Goal: Navigation & Orientation: Find specific page/section

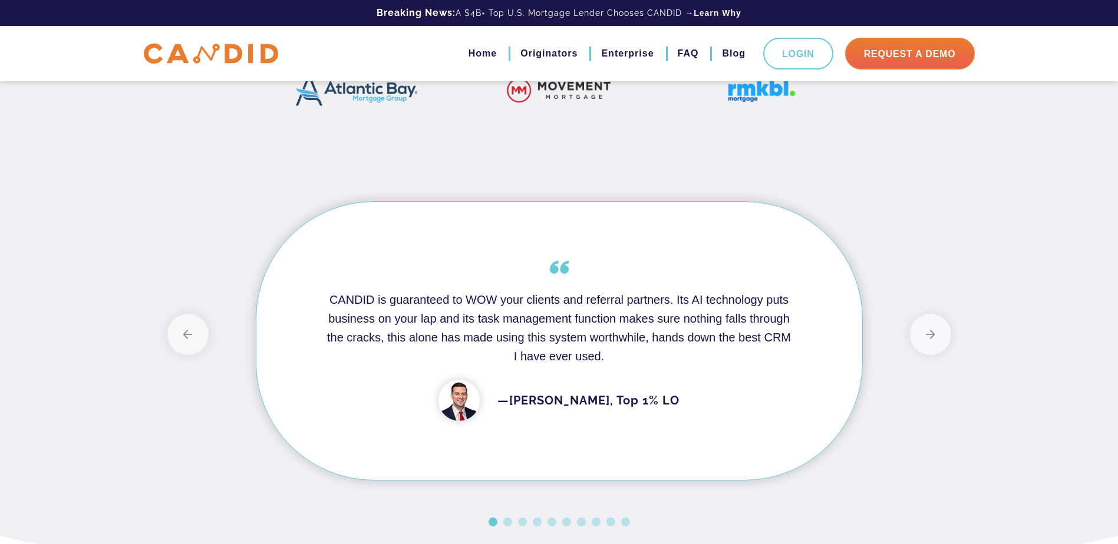
scroll to position [687, 0]
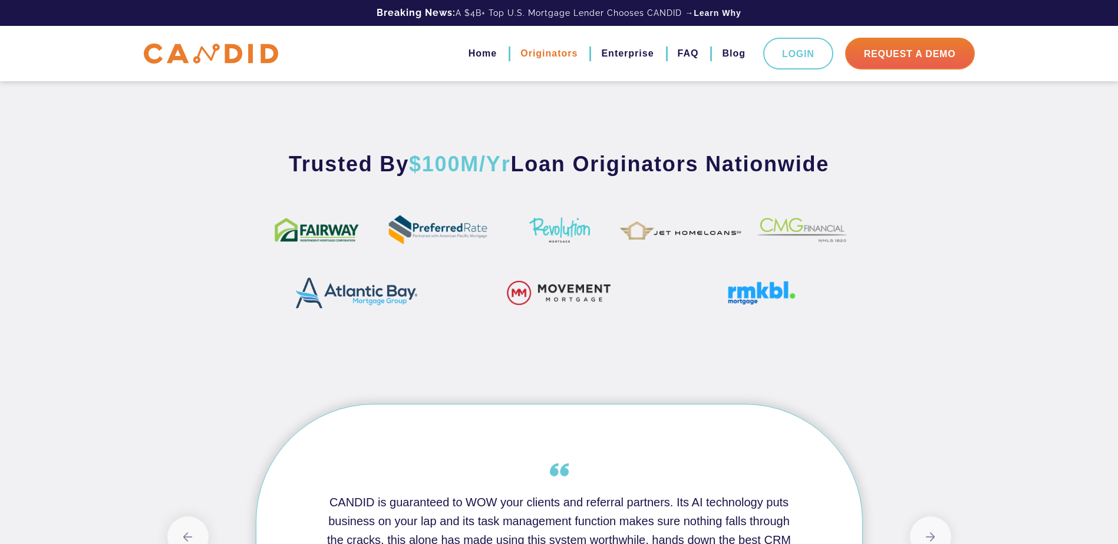
click at [544, 58] on link "Originators" at bounding box center [548, 54] width 57 height 20
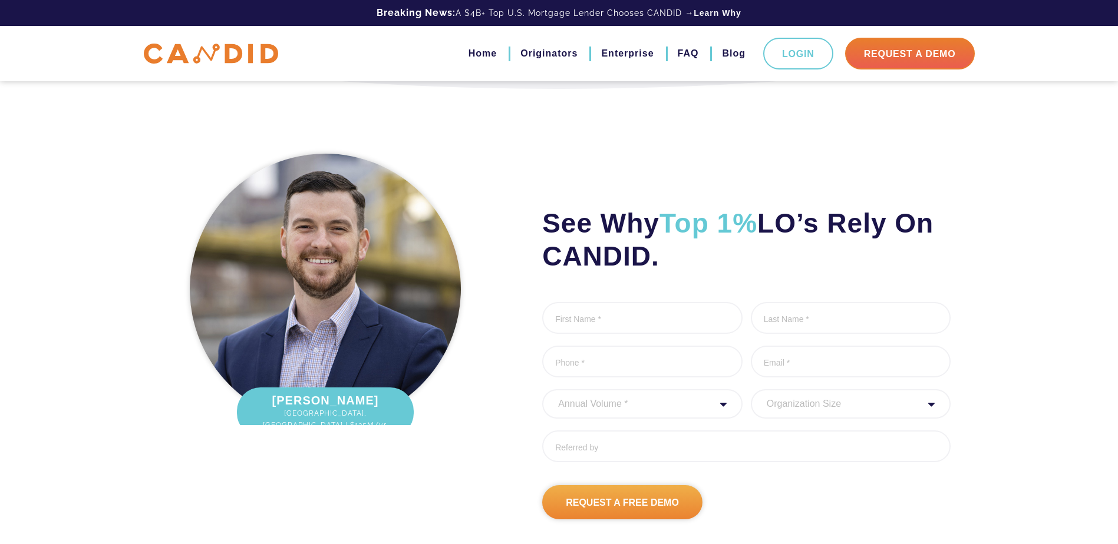
scroll to position [3706, 0]
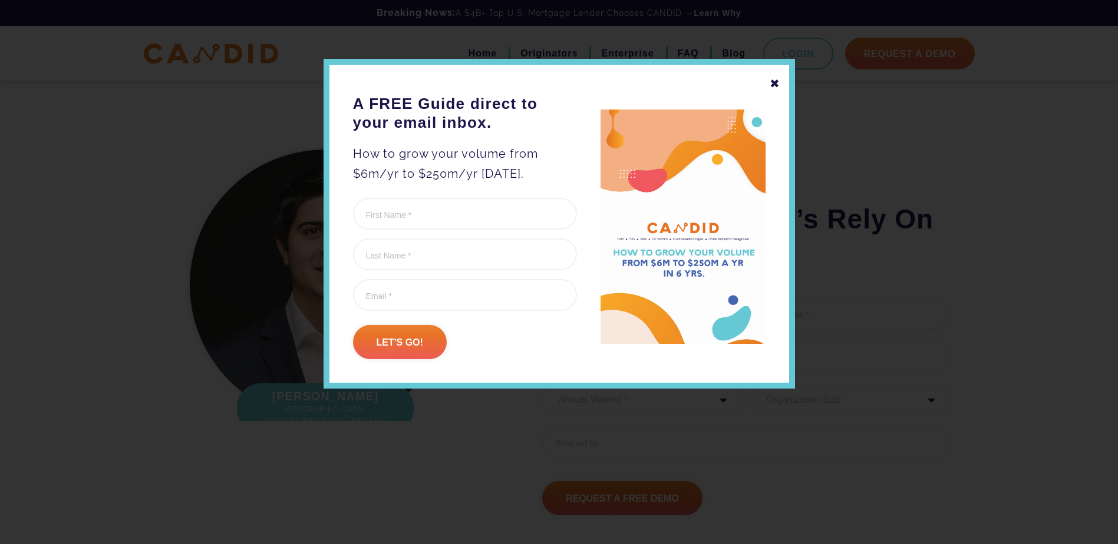
click at [776, 82] on div "✖" at bounding box center [774, 84] width 11 height 20
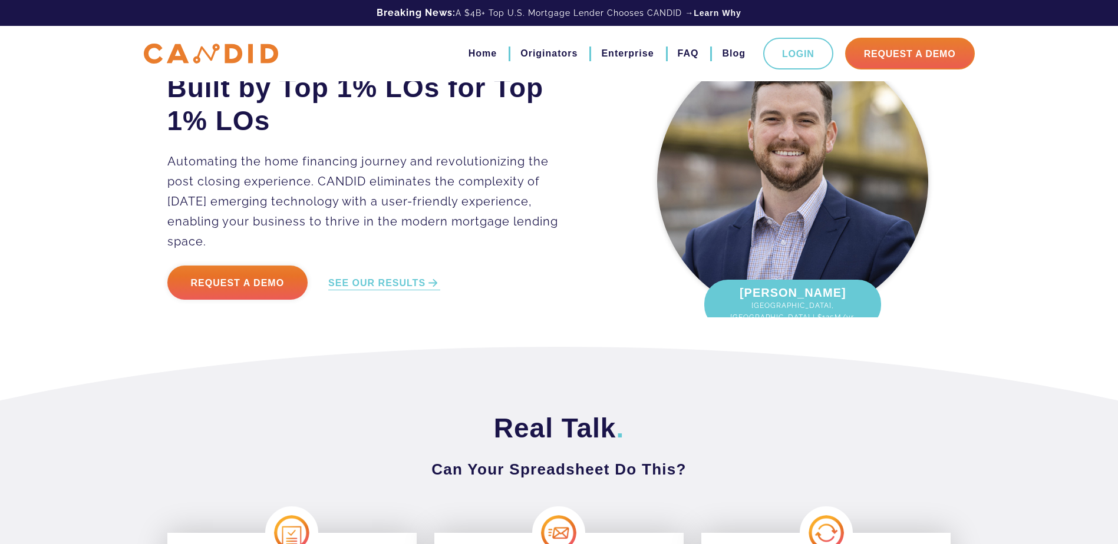
scroll to position [0, 0]
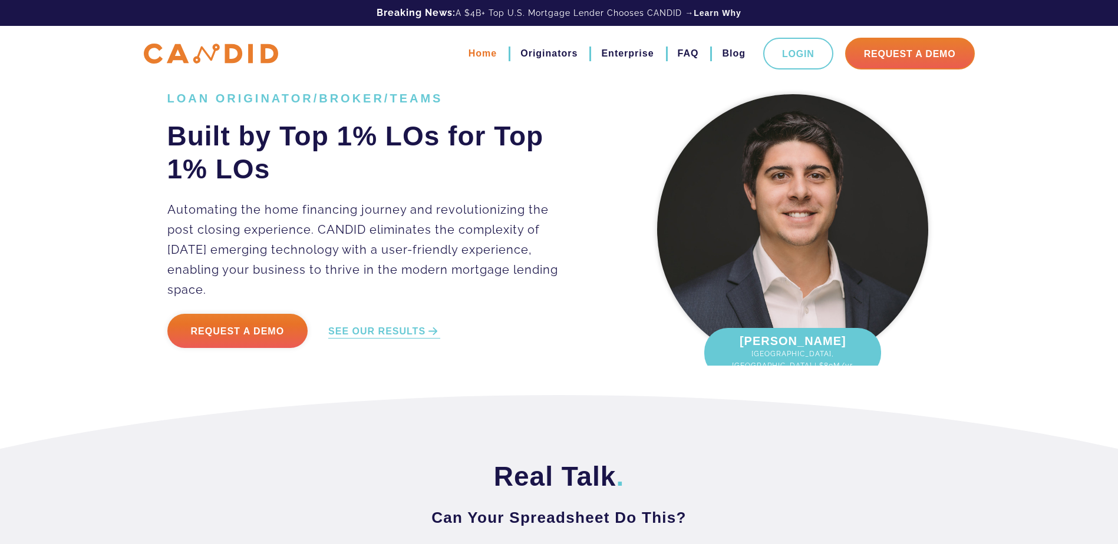
click at [483, 56] on link "Home" at bounding box center [482, 54] width 28 height 20
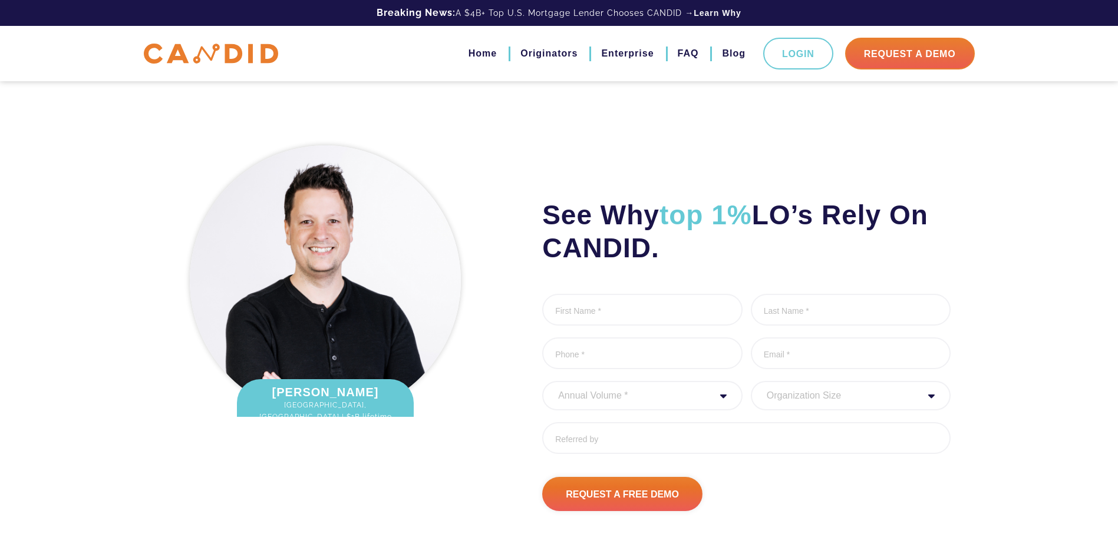
scroll to position [1571, 0]
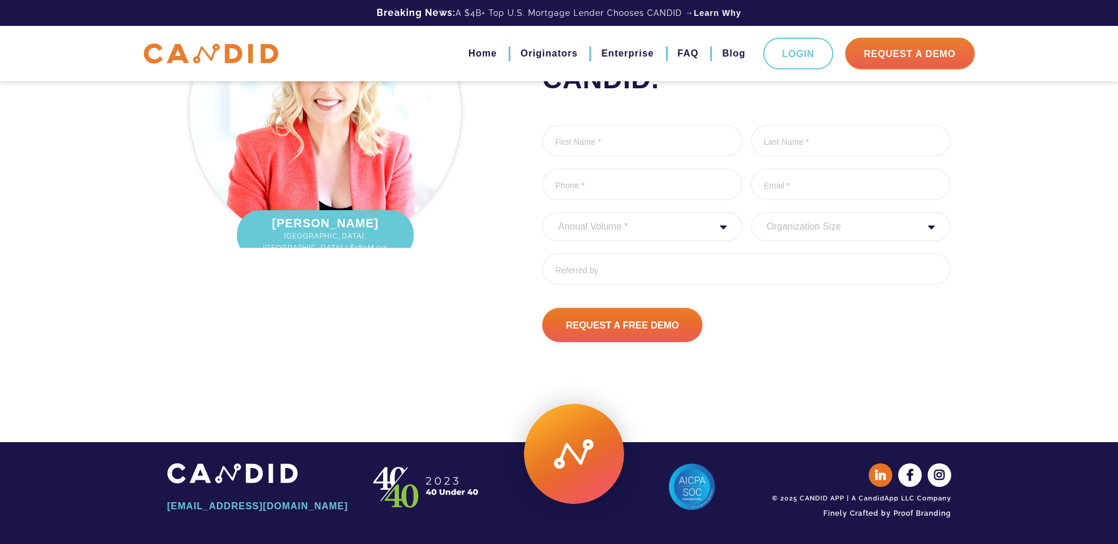
click at [883, 481] on icon at bounding box center [881, 476] width 24 height 24
